Goal: Information Seeking & Learning: Learn about a topic

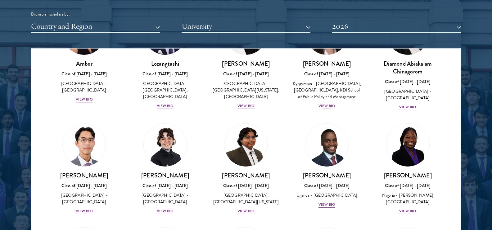
scroll to position [93, 0]
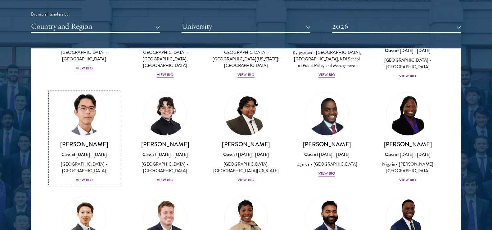
click at [85, 178] on div "View Bio" at bounding box center [84, 180] width 17 height 6
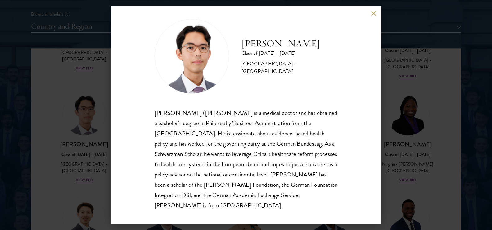
scroll to position [11, 0]
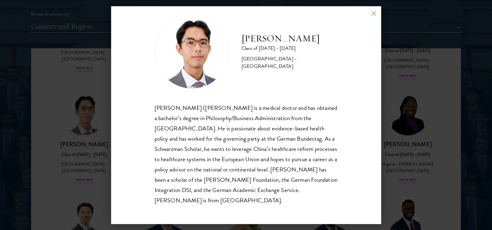
click at [373, 14] on button at bounding box center [373, 13] width 5 height 5
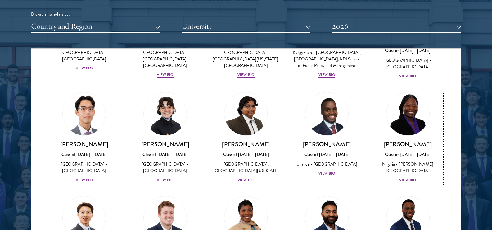
click at [404, 179] on div "View Bio" at bounding box center [407, 180] width 17 height 6
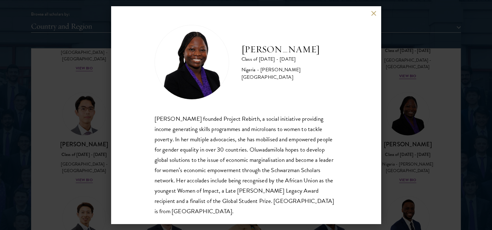
click at [371, 15] on button at bounding box center [373, 13] width 5 height 5
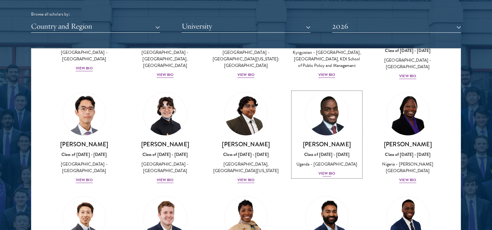
click at [320, 176] on div "View Bio" at bounding box center [327, 173] width 17 height 6
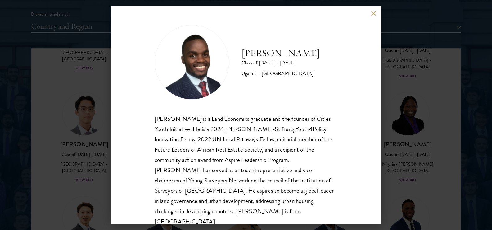
click at [373, 16] on button at bounding box center [373, 13] width 5 height 5
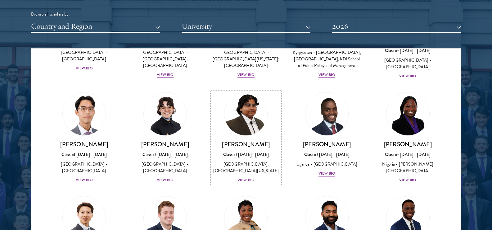
click at [242, 183] on div "View Bio" at bounding box center [246, 180] width 17 height 6
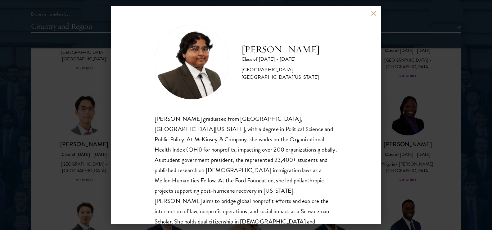
scroll to position [21, 0]
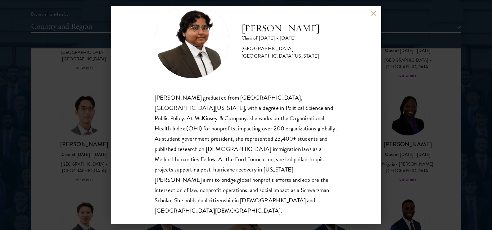
click at [373, 14] on button at bounding box center [373, 13] width 5 height 5
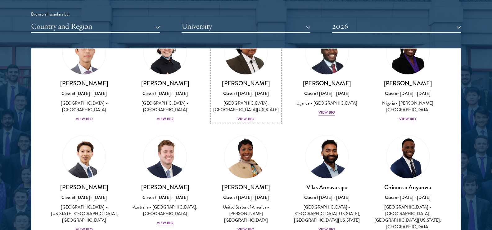
scroll to position [155, 0]
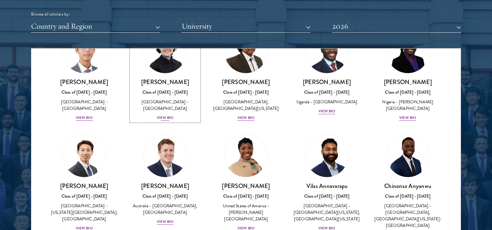
click at [162, 120] on div "View Bio" at bounding box center [165, 118] width 17 height 6
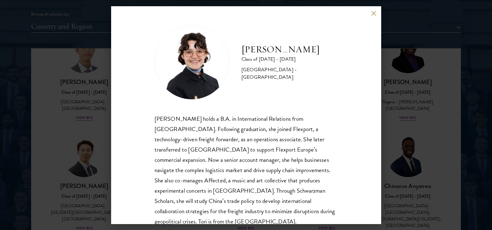
scroll to position [21, 0]
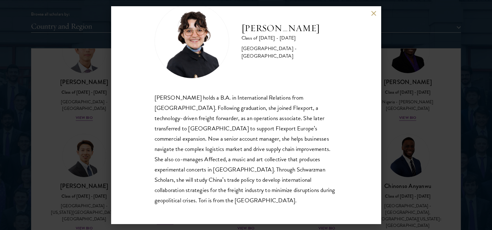
click at [370, 17] on div "[PERSON_NAME] Class of [DATE] - [DATE] [GEOGRAPHIC_DATA] - [GEOGRAPHIC_DATA] [P…" at bounding box center [246, 114] width 270 height 217
click at [373, 13] on button at bounding box center [373, 13] width 5 height 5
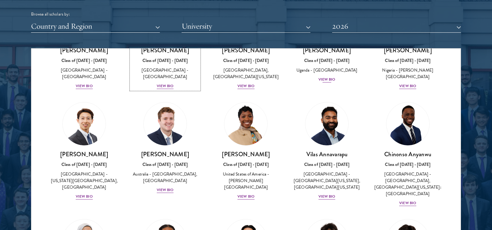
scroll to position [235, 0]
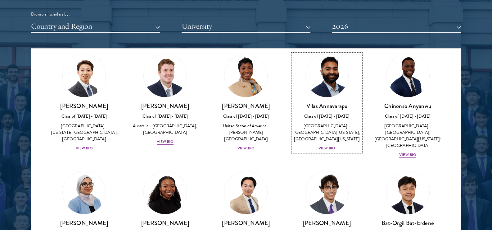
click at [321, 151] on div "View Bio" at bounding box center [327, 148] width 17 height 6
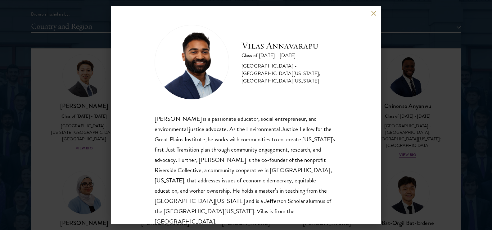
click at [374, 13] on button at bounding box center [373, 13] width 5 height 5
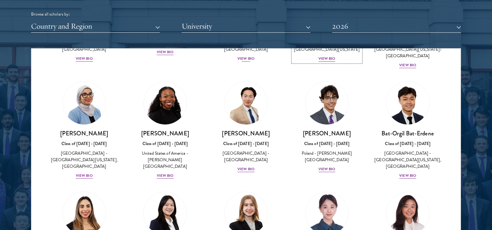
scroll to position [328, 0]
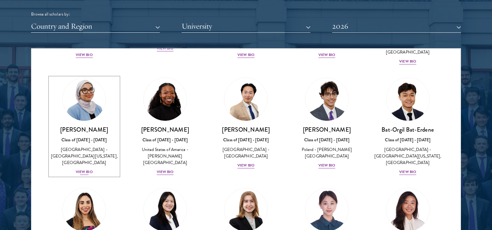
click at [85, 170] on div "View Bio" at bounding box center [84, 172] width 17 height 6
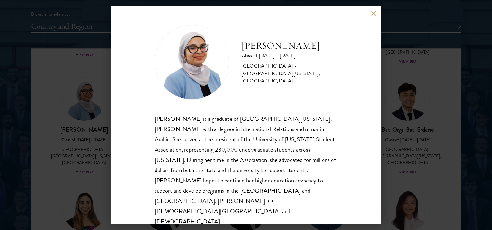
click at [375, 16] on button at bounding box center [373, 13] width 5 height 5
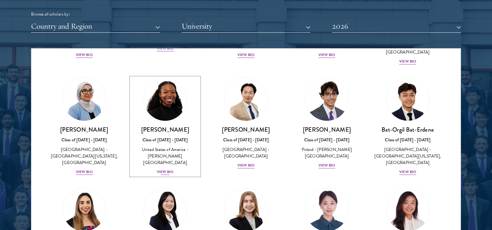
click at [166, 170] on div "View Bio" at bounding box center [165, 172] width 17 height 6
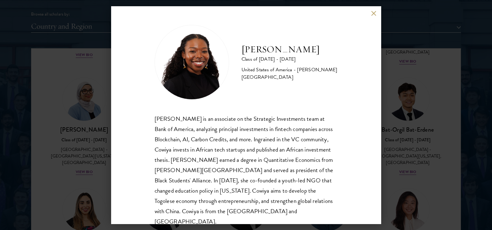
drag, startPoint x: 374, startPoint y: 11, endPoint x: 319, endPoint y: 105, distance: 108.4
click at [374, 11] on button at bounding box center [373, 13] width 5 height 5
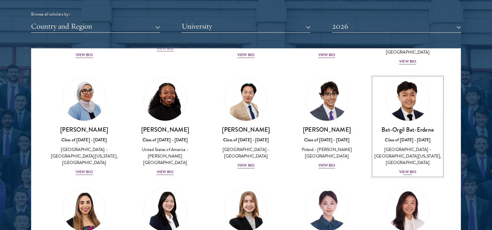
click at [404, 170] on div "View Bio" at bounding box center [407, 172] width 17 height 6
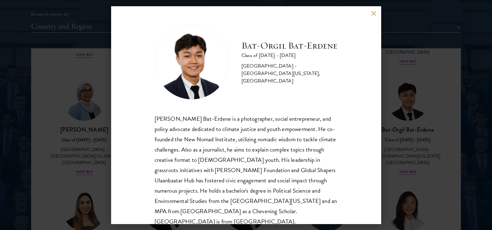
click at [375, 14] on button at bounding box center [373, 13] width 5 height 5
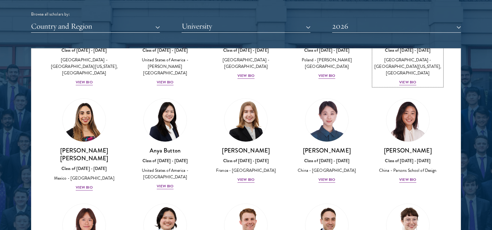
scroll to position [421, 0]
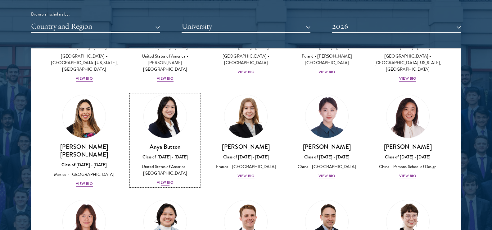
click at [171, 181] on div "View Bio" at bounding box center [165, 182] width 17 height 6
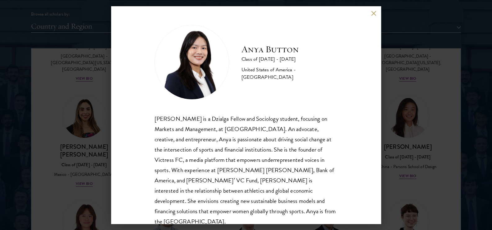
click at [372, 12] on button at bounding box center [373, 13] width 5 height 5
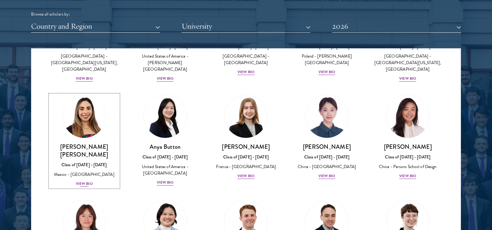
click at [87, 182] on div "View Bio" at bounding box center [84, 183] width 17 height 6
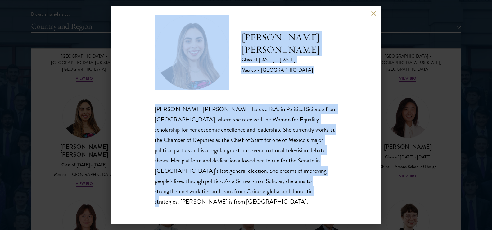
scroll to position [11, 0]
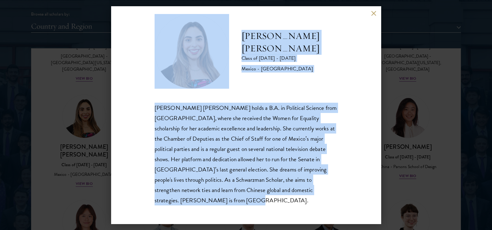
drag, startPoint x: 235, startPoint y: 44, endPoint x: 310, endPoint y: 216, distance: 187.2
click at [310, 216] on div "[PERSON_NAME] [PERSON_NAME] Class of [DATE] - [DATE] [GEOGRAPHIC_DATA] - [GEOGR…" at bounding box center [246, 114] width 270 height 217
copy div "[PERSON_NAME] [PERSON_NAME] Class of [DATE] - [DATE] Mexico - Instituto Tecnoló…"
click at [375, 14] on button at bounding box center [373, 13] width 5 height 5
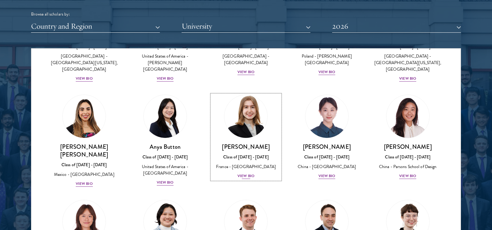
click at [245, 176] on div "View Bio" at bounding box center [246, 176] width 17 height 6
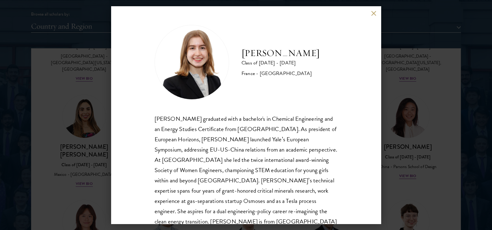
scroll to position [21, 0]
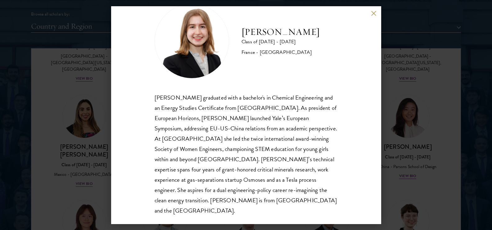
drag, startPoint x: 374, startPoint y: 13, endPoint x: 395, endPoint y: 120, distance: 109.3
click at [374, 13] on button at bounding box center [373, 13] width 5 height 5
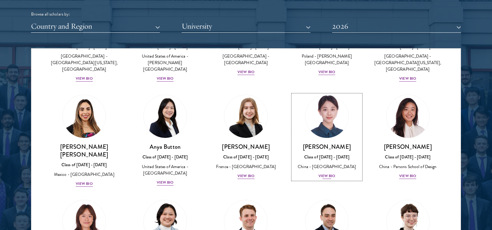
click at [328, 173] on div "View Bio" at bounding box center [327, 176] width 17 height 6
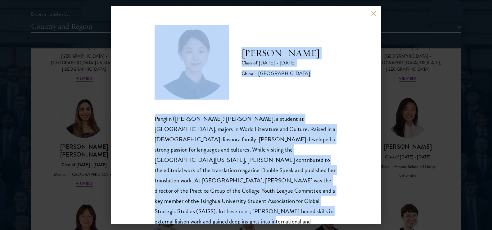
scroll to position [11, 0]
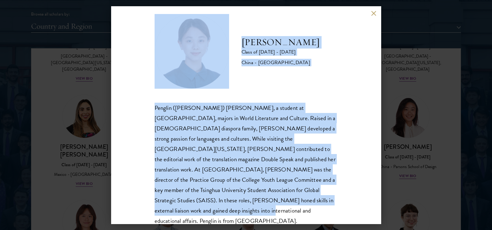
drag, startPoint x: 224, startPoint y: 32, endPoint x: 308, endPoint y: 203, distance: 191.1
click at [308, 203] on div "[PERSON_NAME] Class of [DATE] - [DATE] [GEOGRAPHIC_DATA] - [GEOGRAPHIC_DATA] Pe…" at bounding box center [246, 120] width 183 height 212
copy div "[PERSON_NAME] Class of [DATE] - [DATE] [GEOGRAPHIC_DATA] - [GEOGRAPHIC_DATA] Pe…"
click at [373, 15] on button at bounding box center [373, 13] width 5 height 5
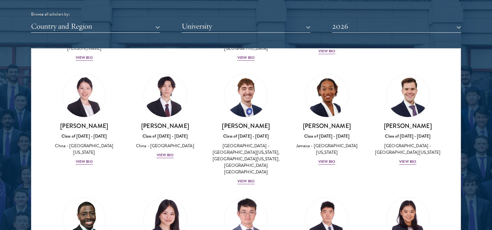
scroll to position [2904, 0]
click at [94, 27] on button "Country and Region" at bounding box center [95, 26] width 129 height 13
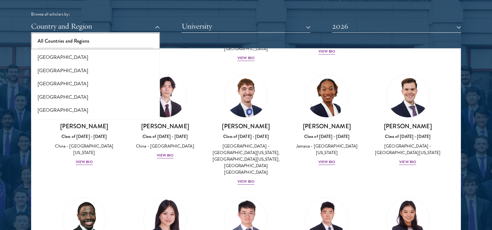
click at [85, 42] on button "All Countries and Regions" at bounding box center [95, 40] width 125 height 13
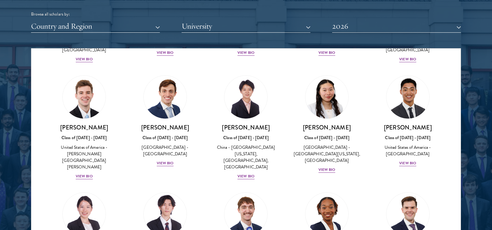
scroll to position [2780, 0]
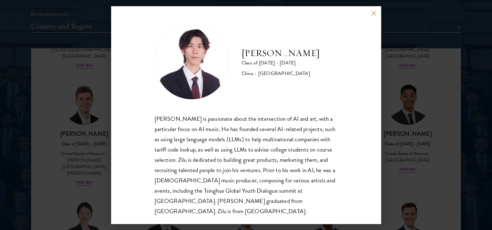
click at [374, 13] on button at bounding box center [373, 13] width 5 height 5
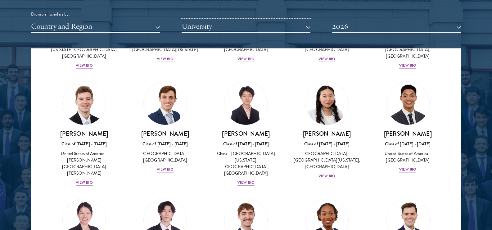
click at [227, 27] on button "University" at bounding box center [246, 26] width 129 height 13
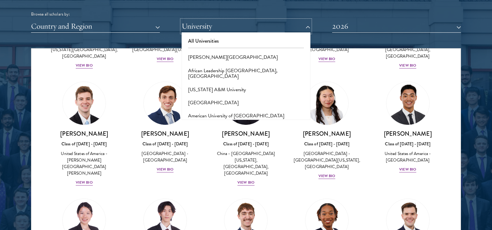
click at [227, 27] on button "University" at bounding box center [246, 26] width 129 height 13
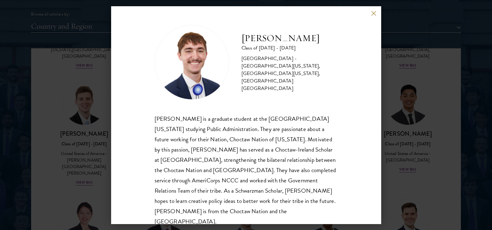
click at [375, 13] on button at bounding box center [373, 13] width 5 height 5
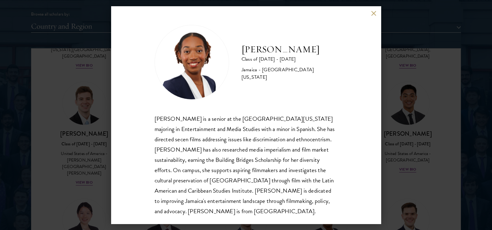
click at [375, 13] on button at bounding box center [373, 13] width 5 height 5
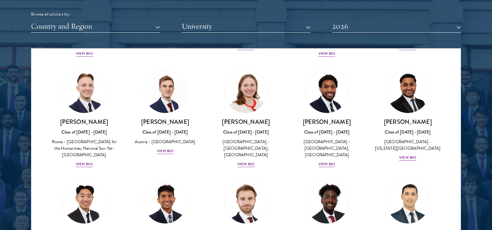
scroll to position [2562, 0]
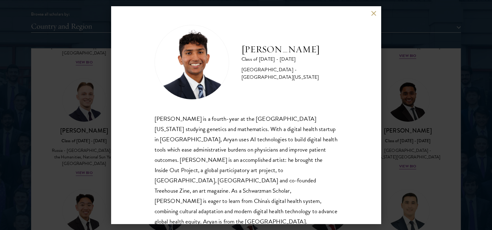
click at [375, 12] on button at bounding box center [373, 13] width 5 height 5
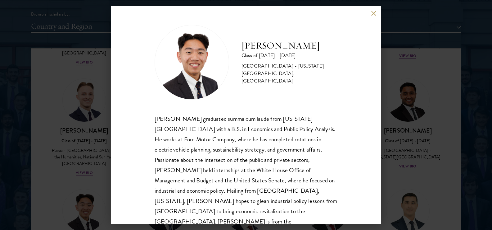
click at [374, 15] on button at bounding box center [373, 13] width 5 height 5
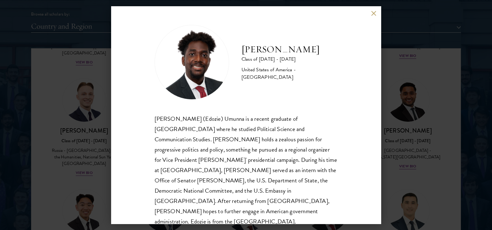
click at [372, 13] on button at bounding box center [373, 13] width 5 height 5
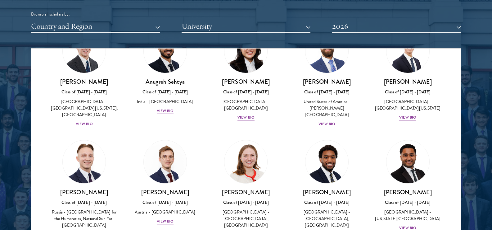
scroll to position [2469, 0]
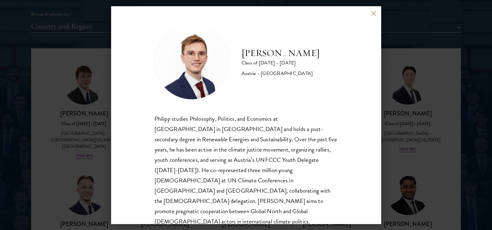
click at [375, 14] on button at bounding box center [373, 13] width 5 height 5
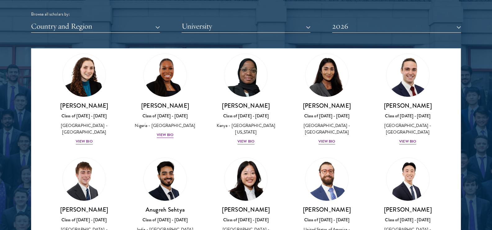
scroll to position [2345, 0]
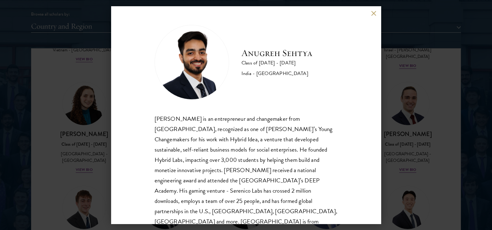
click at [374, 15] on button at bounding box center [373, 13] width 5 height 5
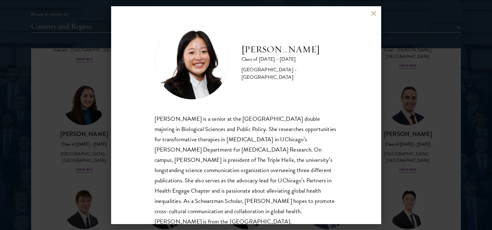
click at [375, 15] on button at bounding box center [373, 13] width 5 height 5
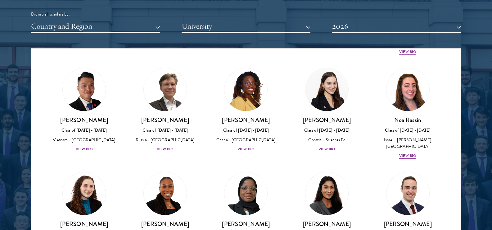
scroll to position [2252, 0]
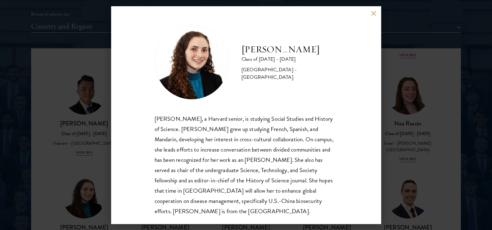
scroll to position [1, 0]
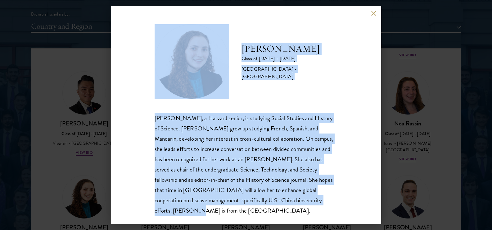
drag, startPoint x: 226, startPoint y: 37, endPoint x: 348, endPoint y: 217, distance: 217.1
click at [348, 217] on div "[PERSON_NAME] Class of [DATE] - [DATE] [GEOGRAPHIC_DATA] - [GEOGRAPHIC_DATA] [P…" at bounding box center [246, 114] width 270 height 217
copy div "[PERSON_NAME] Class of [DATE] - [DATE] [GEOGRAPHIC_DATA] - [GEOGRAPHIC_DATA] [P…"
click at [372, 13] on button at bounding box center [373, 13] width 5 height 5
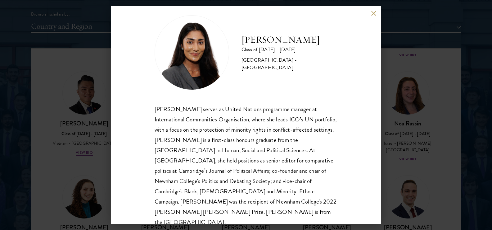
scroll to position [11, 0]
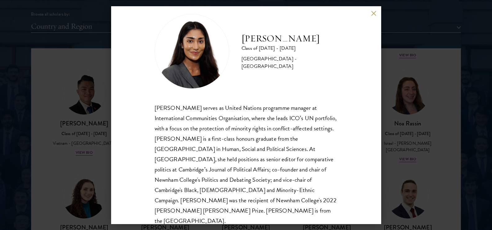
click at [376, 12] on button at bounding box center [373, 13] width 5 height 5
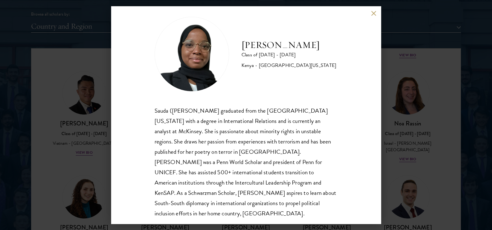
scroll to position [11, 0]
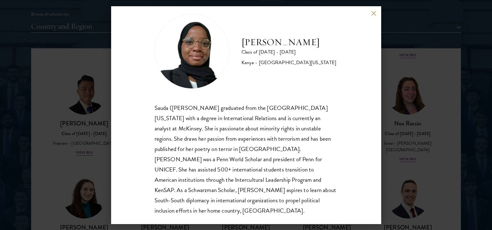
click at [376, 15] on button at bounding box center [373, 13] width 5 height 5
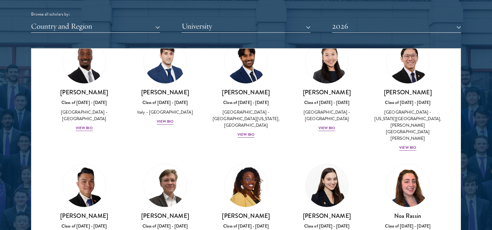
scroll to position [2158, 0]
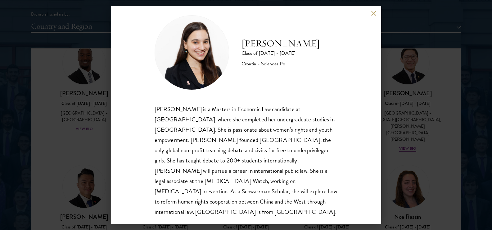
scroll to position [11, 0]
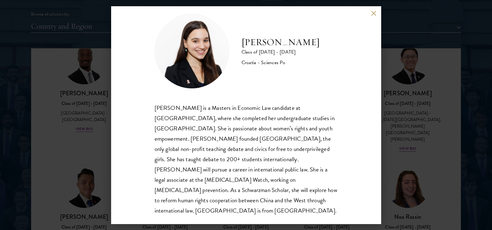
click at [373, 13] on button at bounding box center [373, 13] width 5 height 5
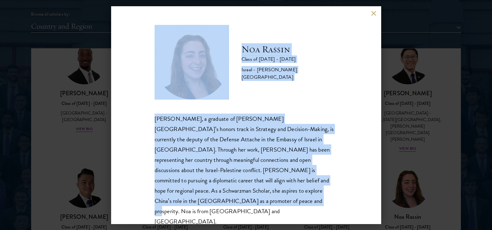
drag, startPoint x: 238, startPoint y: 38, endPoint x: 322, endPoint y: 201, distance: 184.2
click at [326, 205] on div "[PERSON_NAME] Class of [DATE] - [DATE] Israel - [PERSON_NAME][GEOGRAPHIC_DATA] …" at bounding box center [246, 114] width 270 height 217
copy div "[PERSON_NAME] Class of [DATE] - [DATE] Israel - [PERSON_NAME][GEOGRAPHIC_DATA] …"
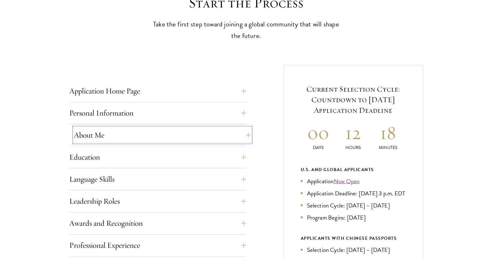
click at [114, 138] on button "About Me" at bounding box center [162, 135] width 177 height 15
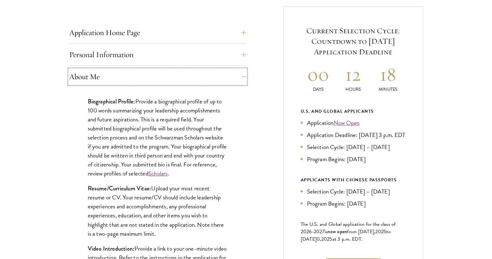
scroll to position [248, 0]
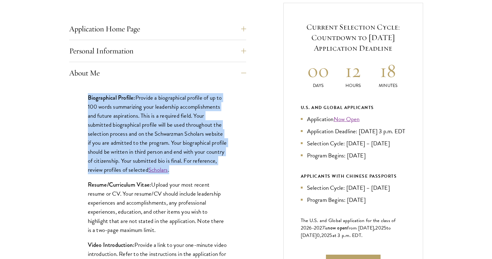
drag, startPoint x: 91, startPoint y: 97, endPoint x: 214, endPoint y: 172, distance: 144.2
click at [214, 172] on div "Biographical Profile: Provide a biographical profile of up to 100 words summari…" at bounding box center [157, 234] width 177 height 301
